Goal: Transaction & Acquisition: Subscribe to service/newsletter

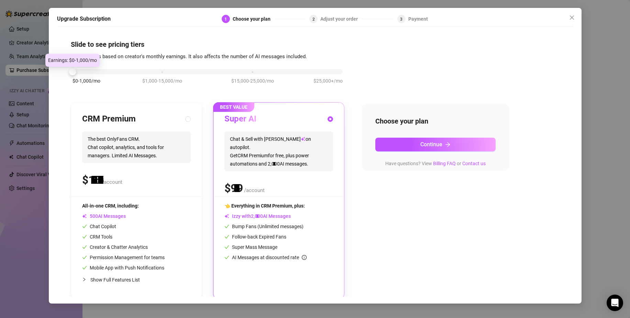
drag, startPoint x: 159, startPoint y: 69, endPoint x: 68, endPoint y: 82, distance: 92.4
click at [68, 82] on div "Slide to see pricing tiers Our pricing is based on creator's monthly earnings. …" at bounding box center [315, 163] width 516 height 266
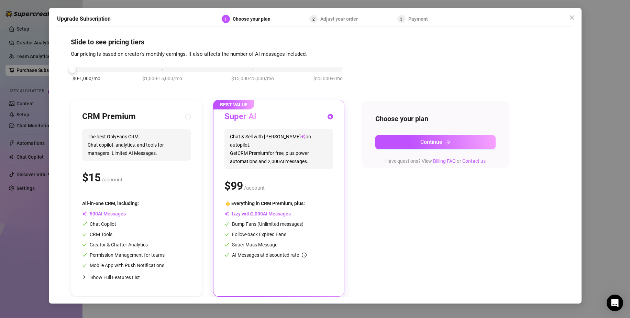
scroll to position [3, 0]
click at [192, 118] on div "CRM Premium The best OnlyFans CRM. Chat copilot, analytics, and tools for manag…" at bounding box center [136, 198] width 131 height 196
radio input "true"
radio input "false"
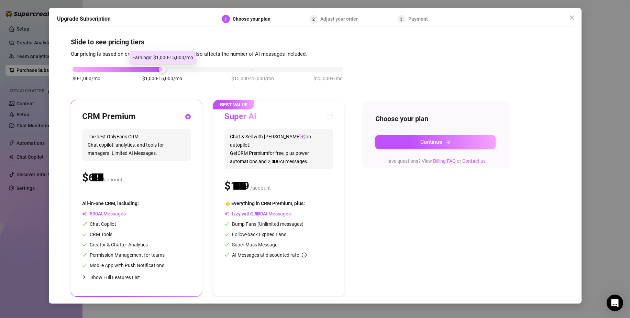
click at [153, 68] on div "$0-1,000/mo $1,000-15,000/mo $15,000-25,000/mo $25,000+/mo" at bounding box center [208, 67] width 270 height 4
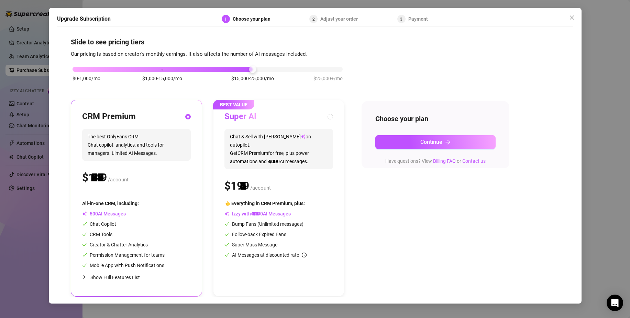
click at [234, 69] on div "$0-1,000/mo $1,000-15,000/mo $15,000-25,000/mo $25,000+/mo" at bounding box center [208, 67] width 270 height 4
click at [325, 69] on div "$0-1,000/mo $1,000-15,000/mo $15,000-25,000/mo $25,000+/mo" at bounding box center [208, 67] width 270 height 4
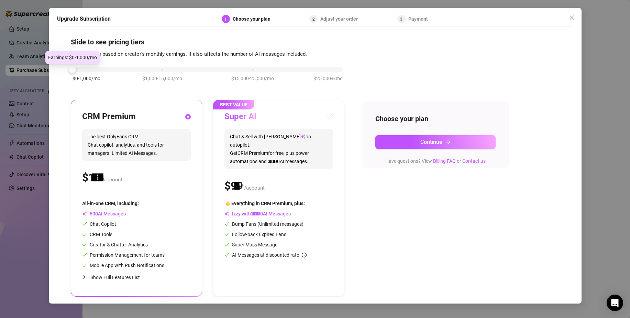
drag, startPoint x: 325, startPoint y: 69, endPoint x: 19, endPoint y: 75, distance: 306.0
click at [19, 75] on div "Upgrade Subscription 1 Choose your plan 2 Adjust your order 3 Payment Slide to …" at bounding box center [315, 159] width 630 height 318
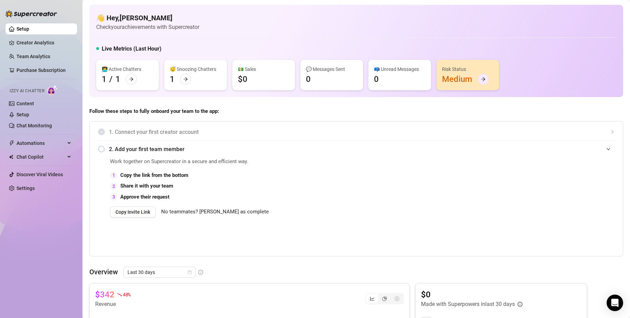
click at [486, 79] on div at bounding box center [483, 79] width 11 height 11
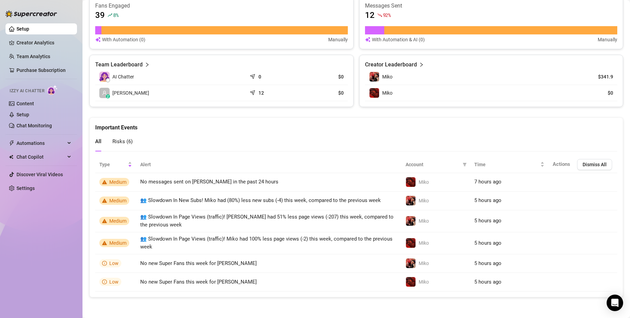
scroll to position [301, 0]
